Goal: Task Accomplishment & Management: Manage account settings

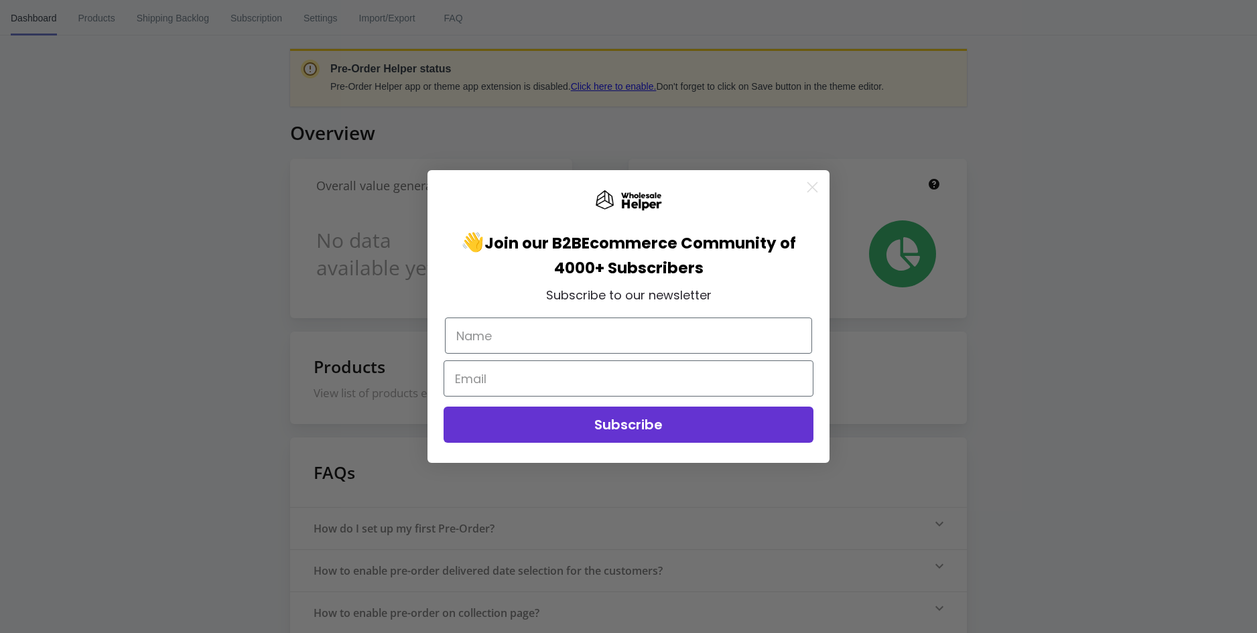
click at [816, 190] on icon "Close dialog" at bounding box center [812, 186] width 9 height 9
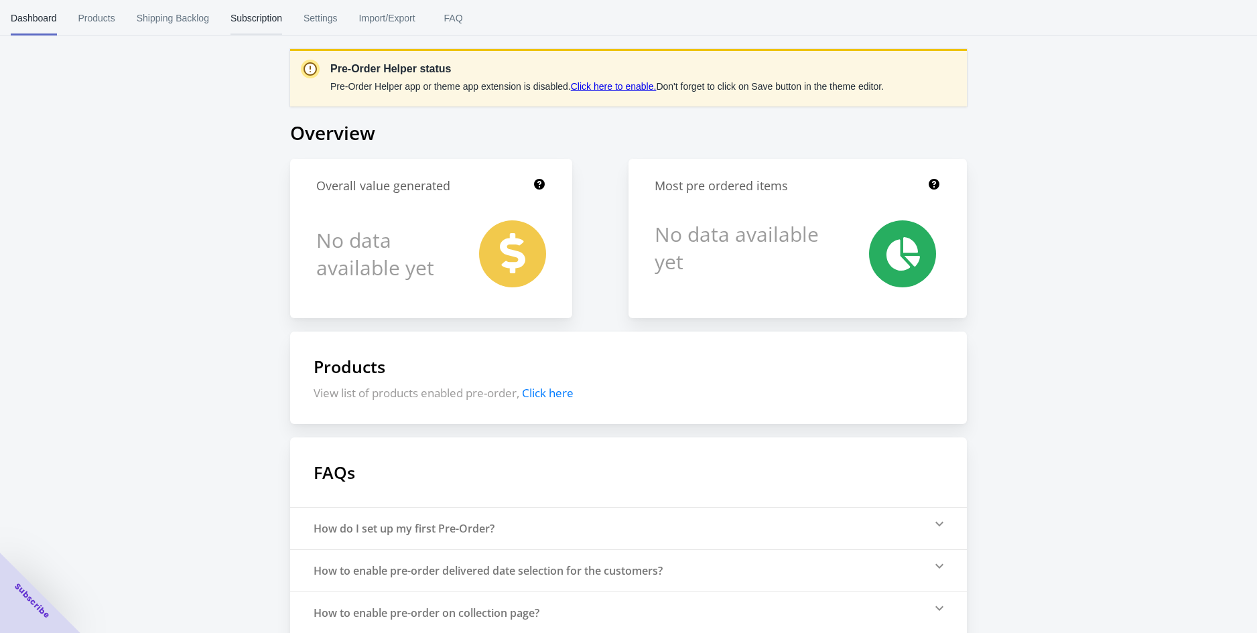
click at [267, 19] on span "Subscription" at bounding box center [257, 18] width 52 height 35
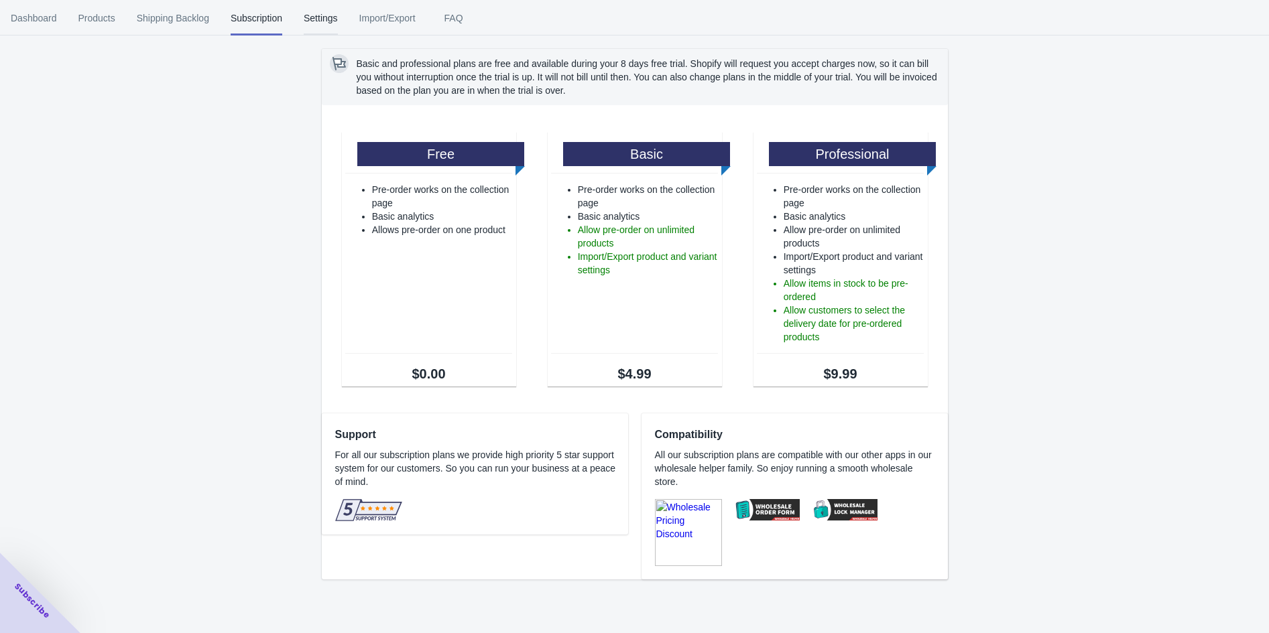
click at [320, 16] on span "Settings" at bounding box center [321, 18] width 34 height 35
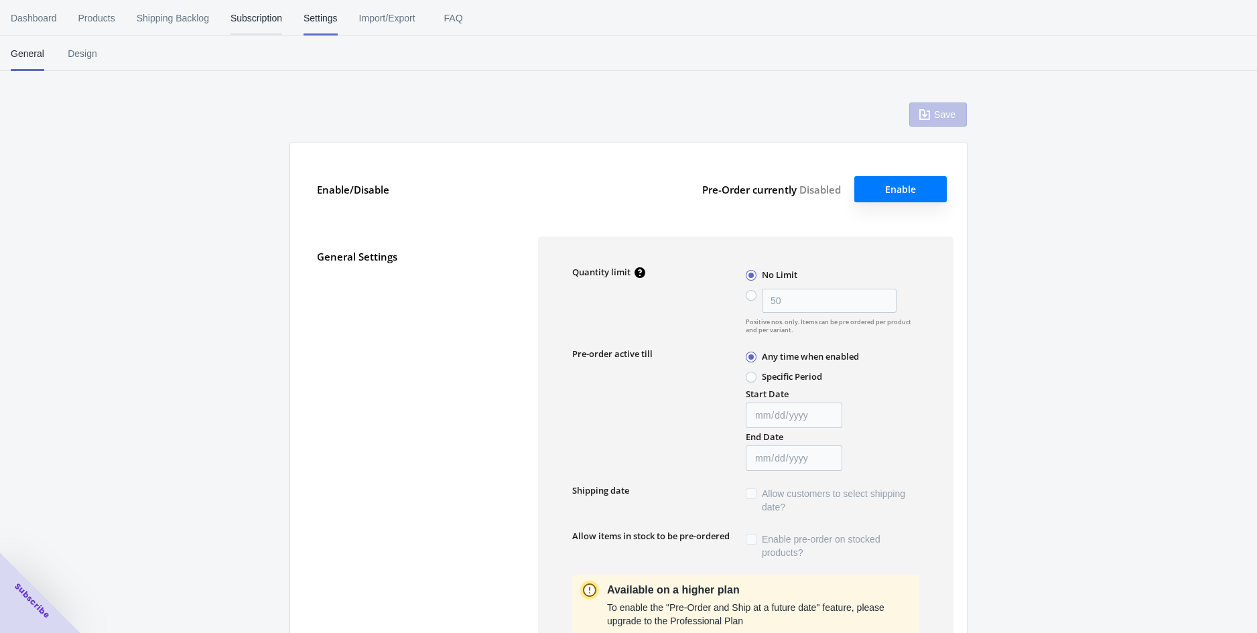
radio input "false"
type input "2000"
type textarea "Inventory level is <qty>. Some of the items will be pre-ordered."
type textarea "Only <qty> items left in stock."
type textarea "A maximum of <qty> products can be pre ordered."
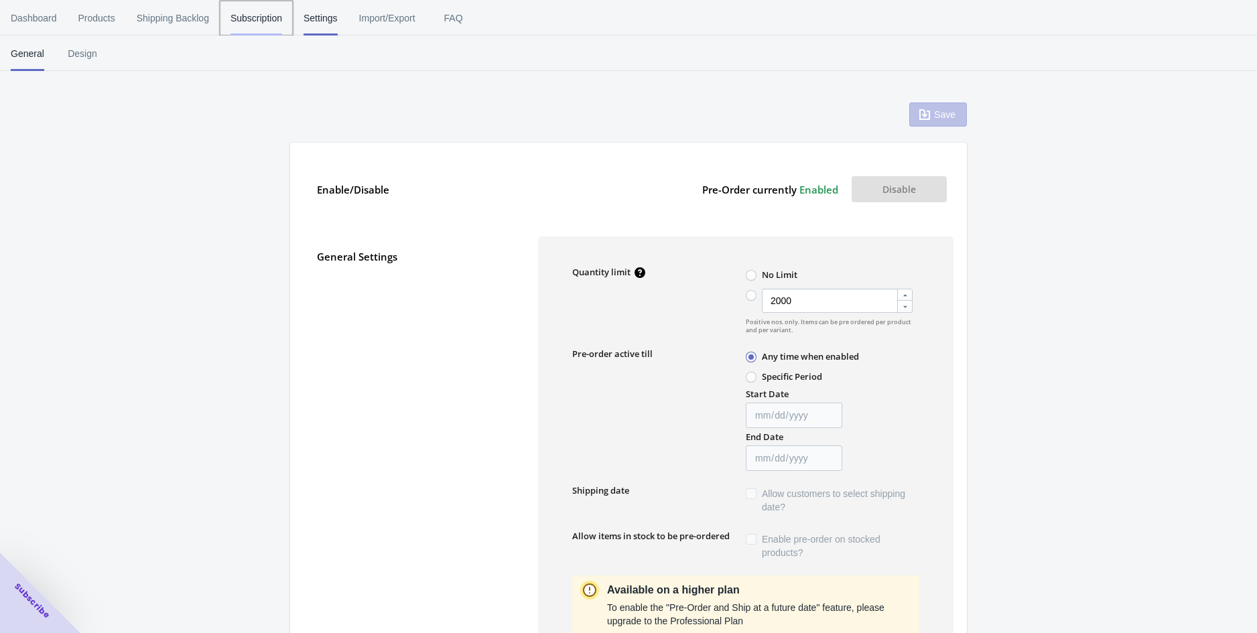
click at [270, 19] on span "Subscription" at bounding box center [257, 18] width 52 height 35
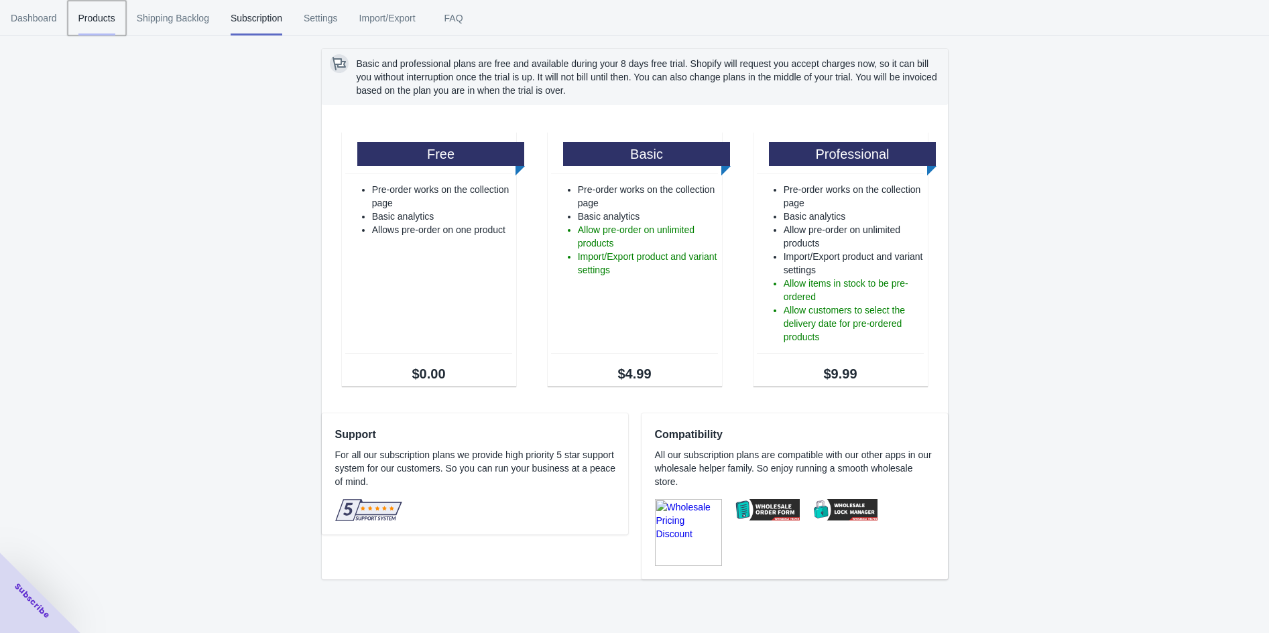
click at [103, 22] on span "Products" at bounding box center [96, 18] width 37 height 35
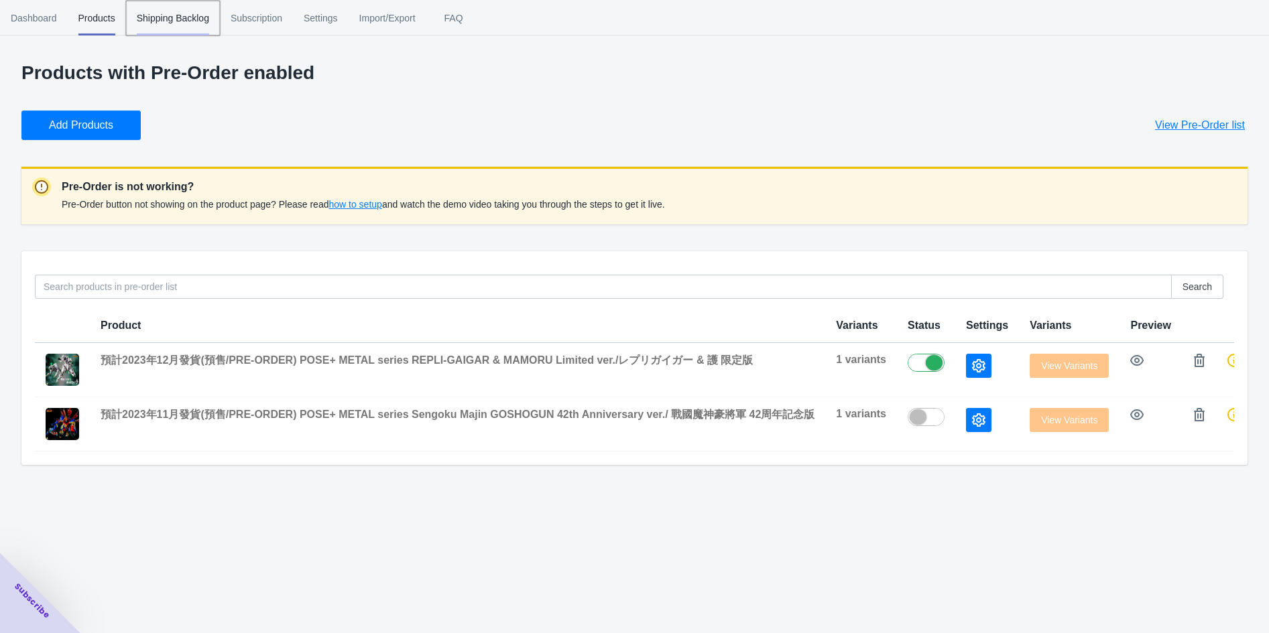
click at [166, 22] on span "Shipping Backlog" at bounding box center [173, 18] width 72 height 35
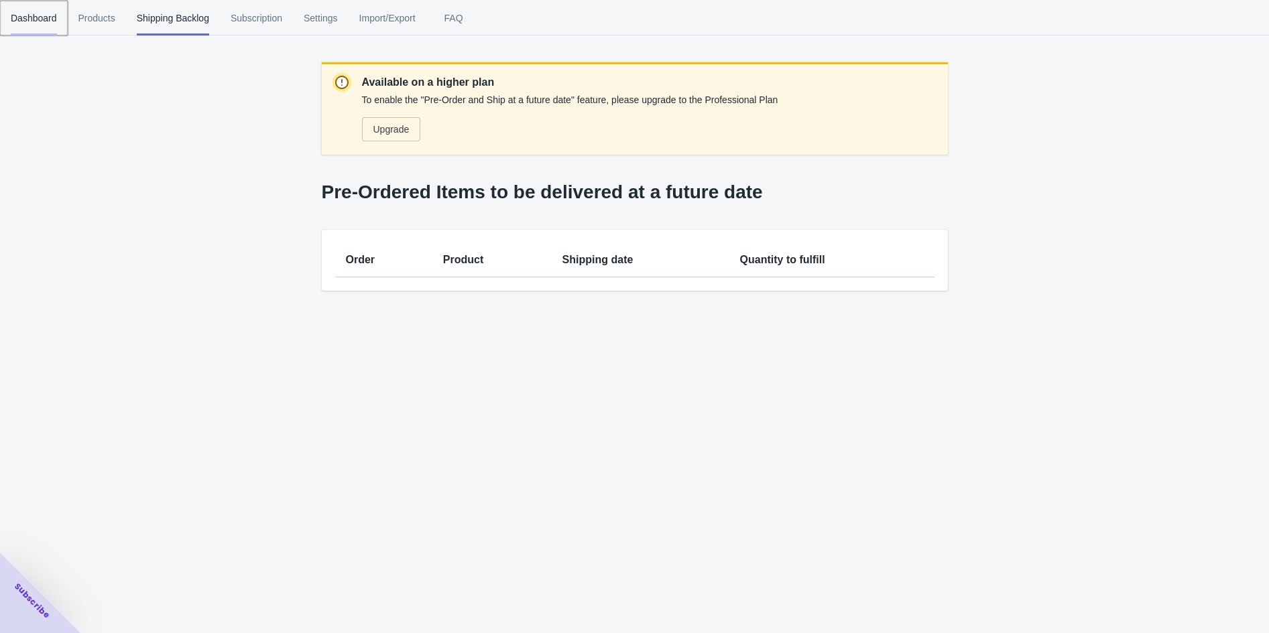
click at [50, 19] on span "Dashboard" at bounding box center [34, 18] width 46 height 35
